Goal: Transaction & Acquisition: Book appointment/travel/reservation

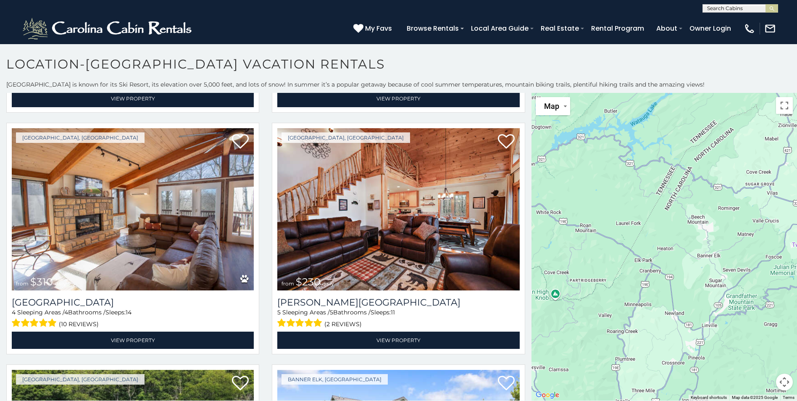
scroll to position [5, 0]
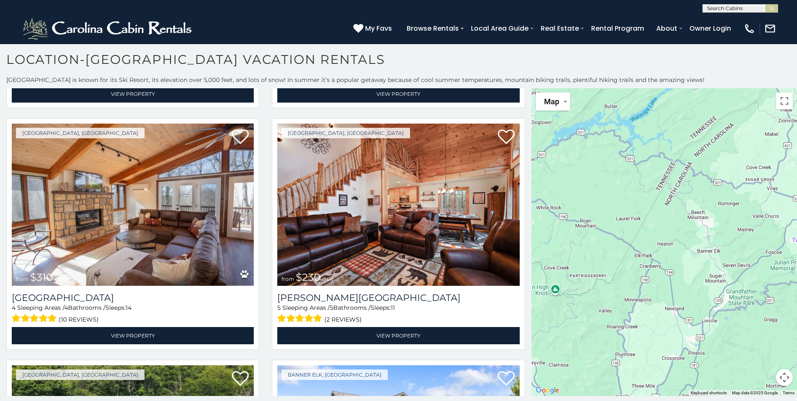
click at [360, 251] on img at bounding box center [398, 205] width 242 height 162
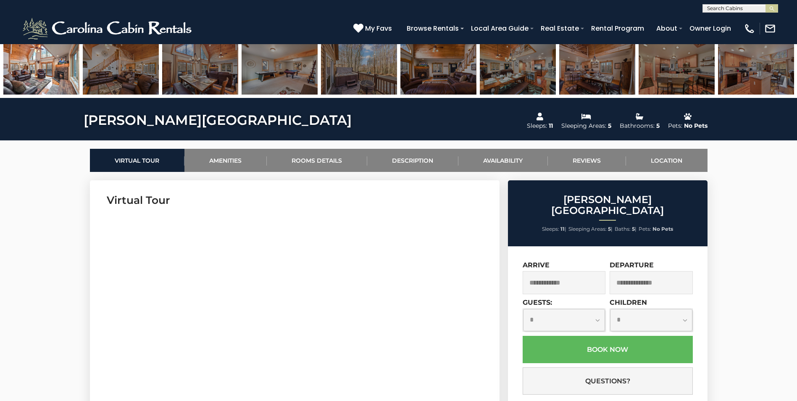
scroll to position [294, 0]
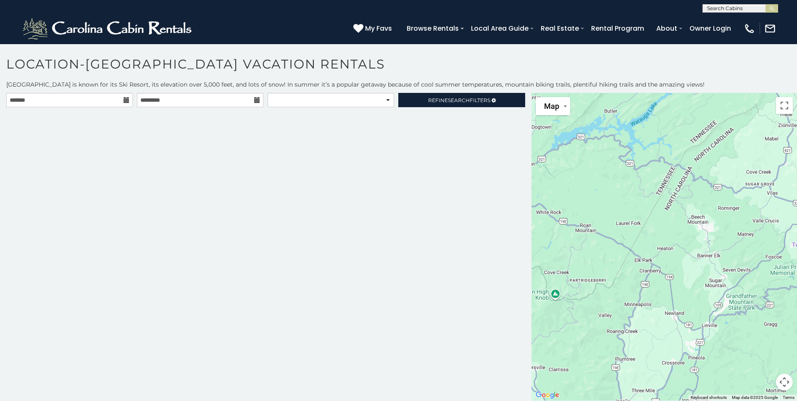
scroll to position [5, 0]
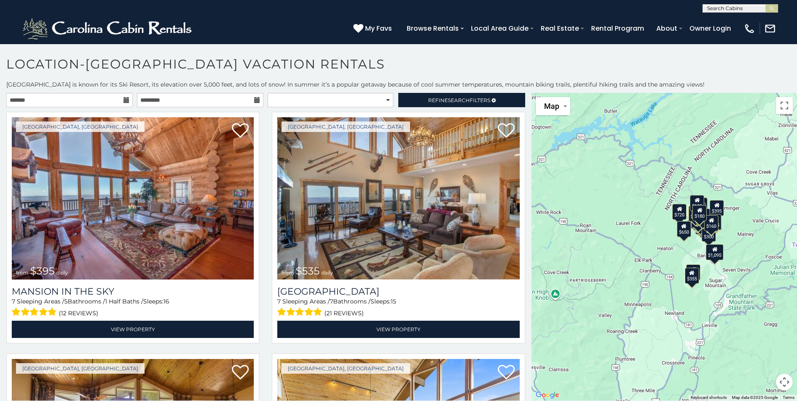
scroll to position [5, 0]
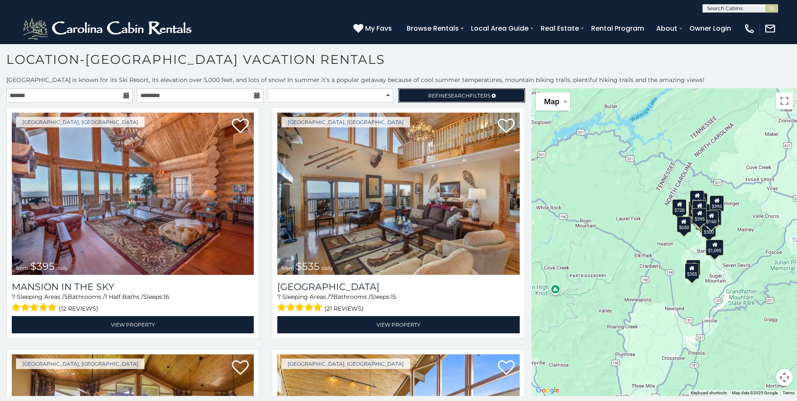
click at [483, 91] on link "Refine Search Filters" at bounding box center [461, 95] width 126 height 14
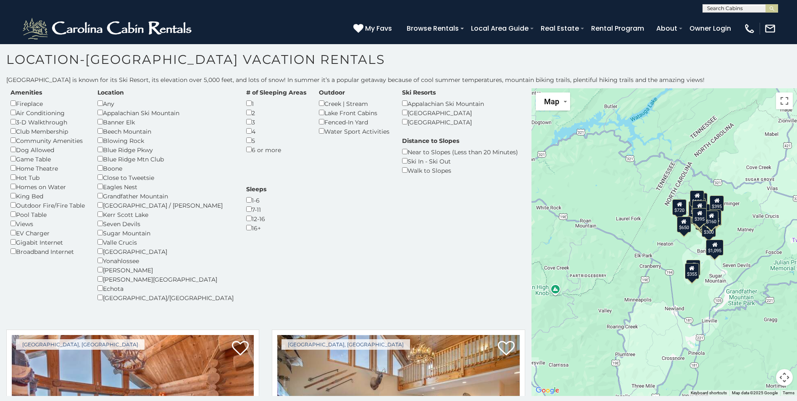
scroll to position [0, 0]
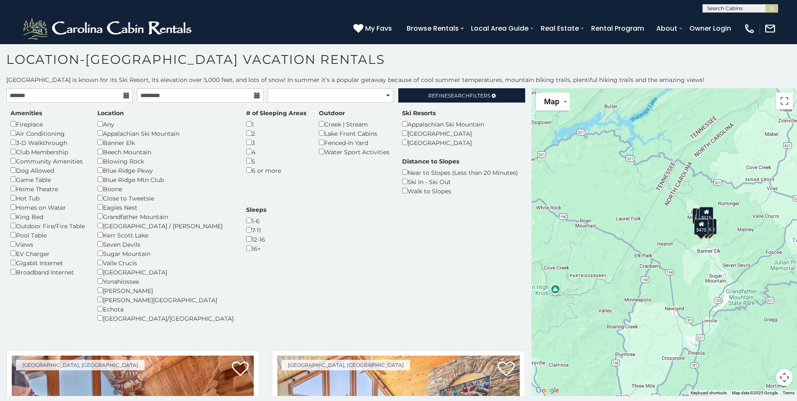
click at [19, 170] on div "Dog Allowed" at bounding box center [48, 170] width 74 height 9
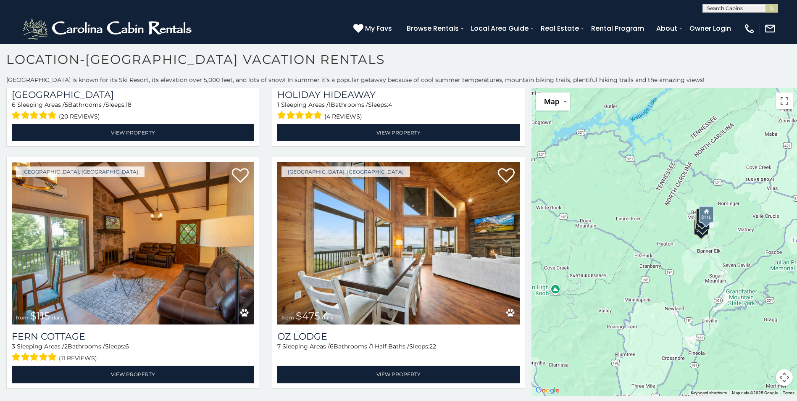
scroll to position [267, 0]
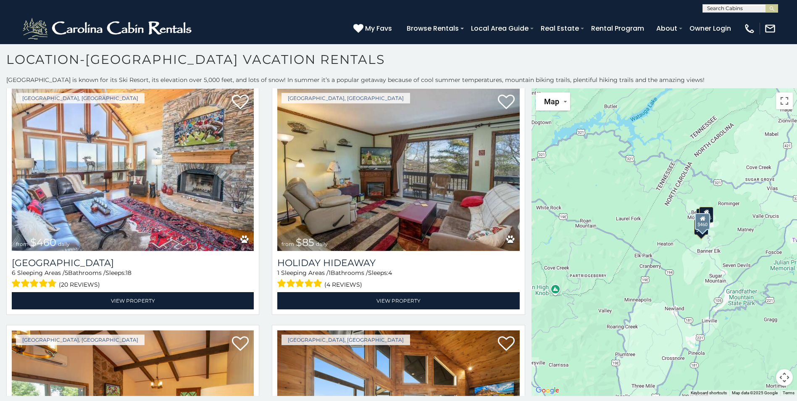
click at [132, 200] on img at bounding box center [133, 170] width 242 height 162
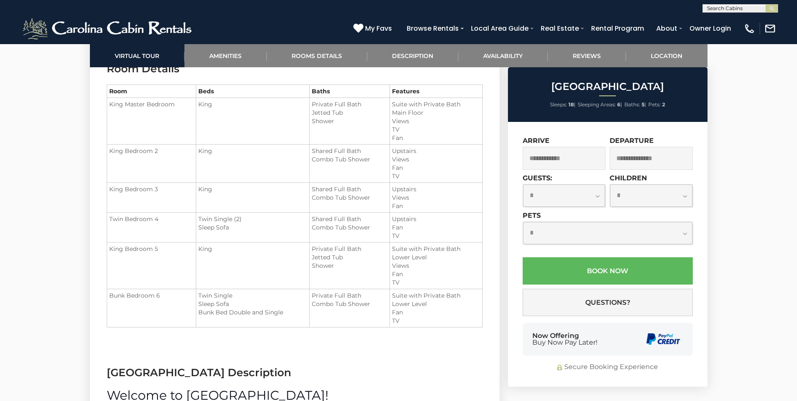
scroll to position [1093, 0]
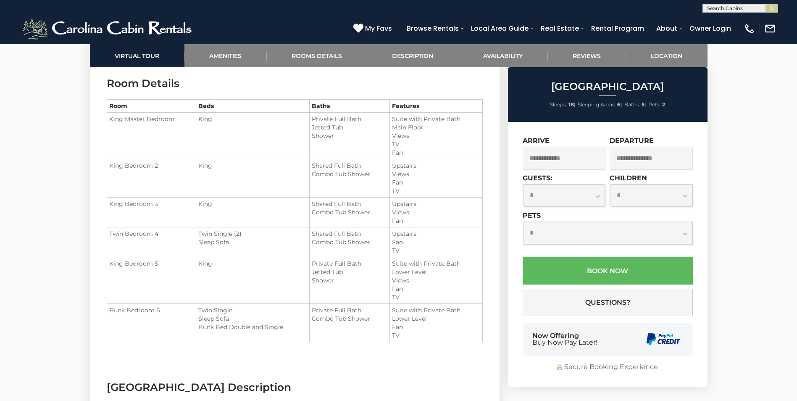
click at [586, 155] on input "text" at bounding box center [564, 158] width 83 height 23
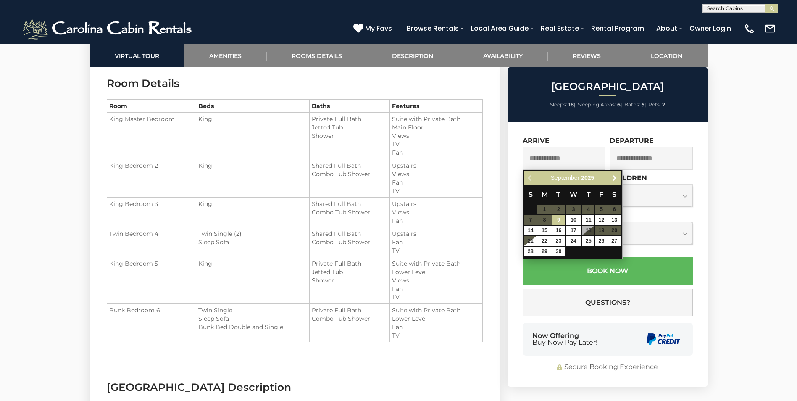
click at [614, 179] on span "Next" at bounding box center [614, 178] width 7 height 7
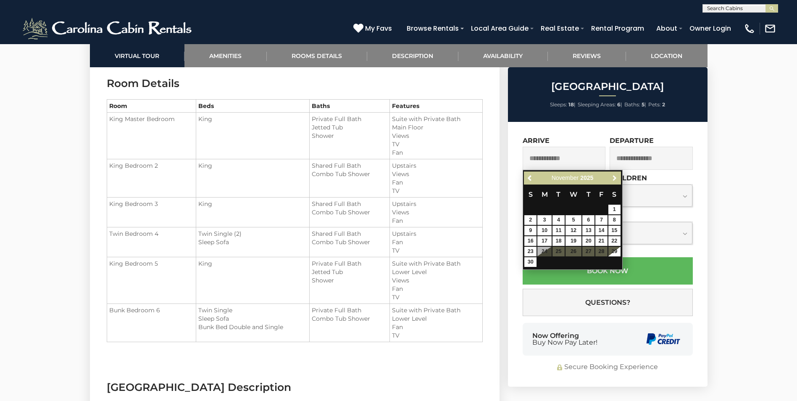
click at [614, 179] on span "Next" at bounding box center [614, 178] width 7 height 7
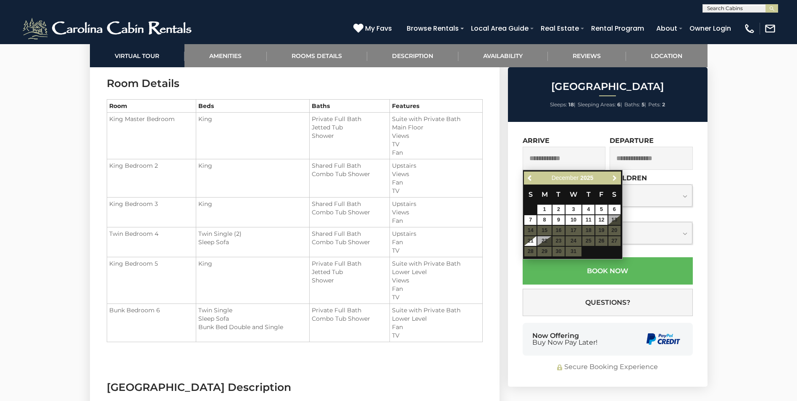
click at [614, 179] on span "Next" at bounding box center [614, 178] width 7 height 7
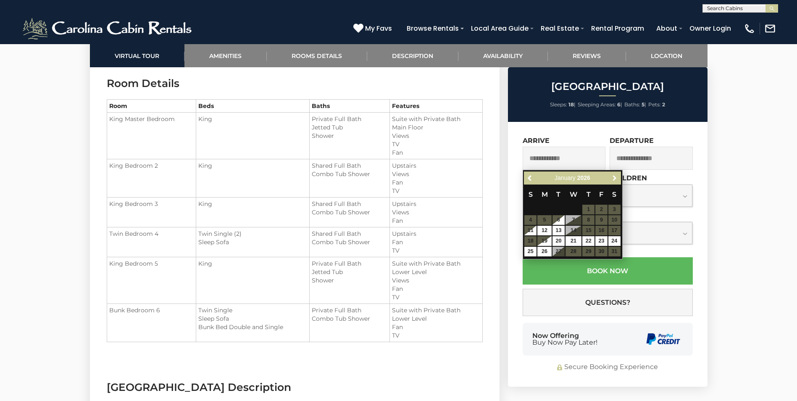
click at [614, 179] on span "Next" at bounding box center [614, 178] width 7 height 7
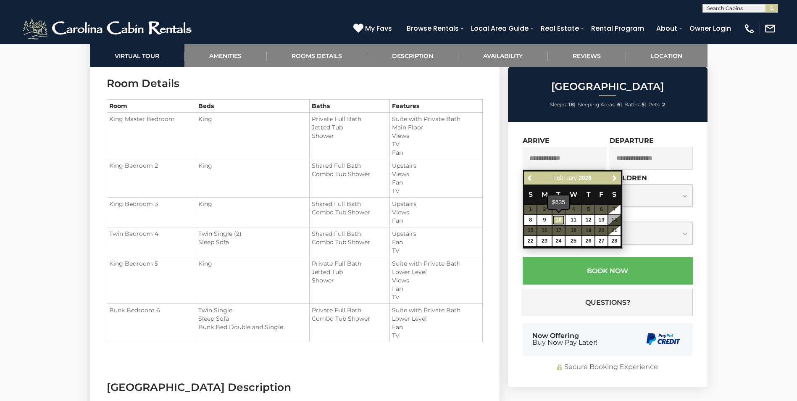
click at [556, 219] on link "10" at bounding box center [559, 220] width 12 height 10
type input "**********"
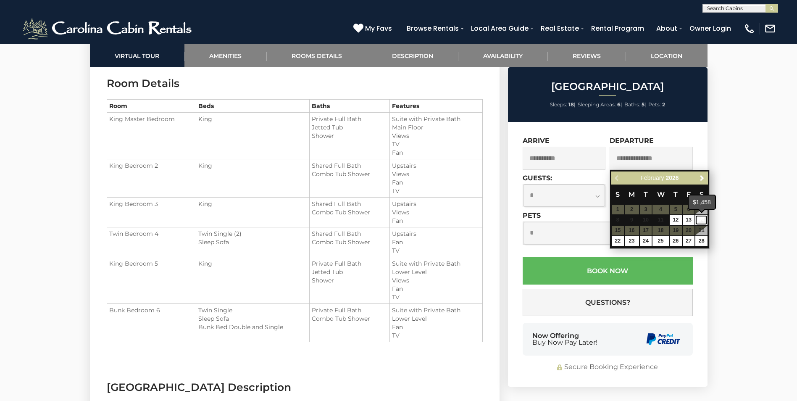
click at [699, 219] on link "14" at bounding box center [701, 220] width 12 height 10
type input "**********"
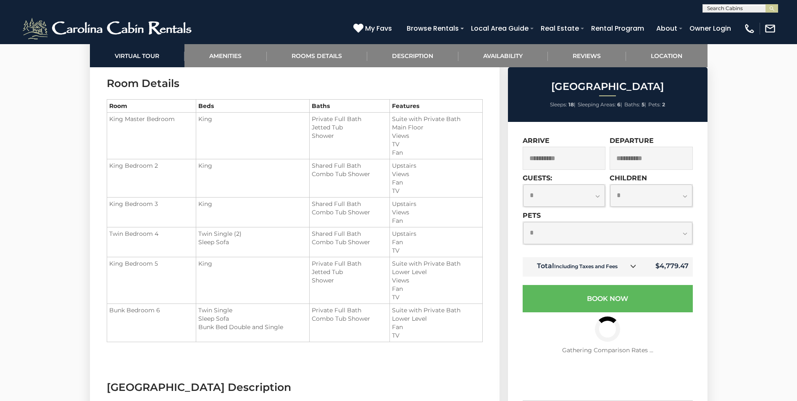
click at [580, 159] on input "**********" at bounding box center [564, 158] width 83 height 23
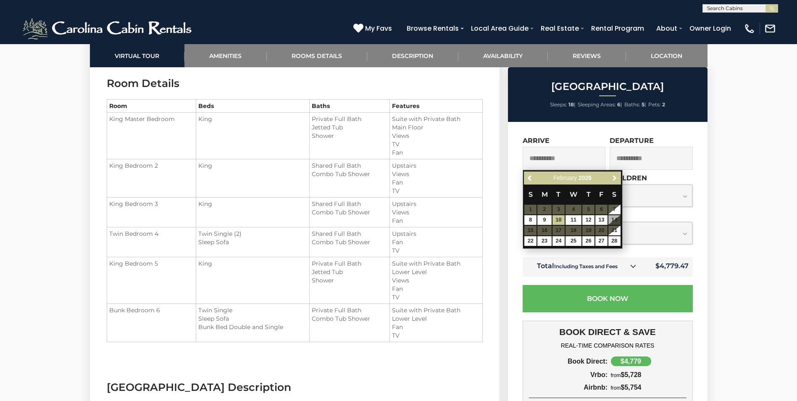
click at [612, 178] on span "Next" at bounding box center [614, 178] width 7 height 7
